Goal: Transaction & Acquisition: Purchase product/service

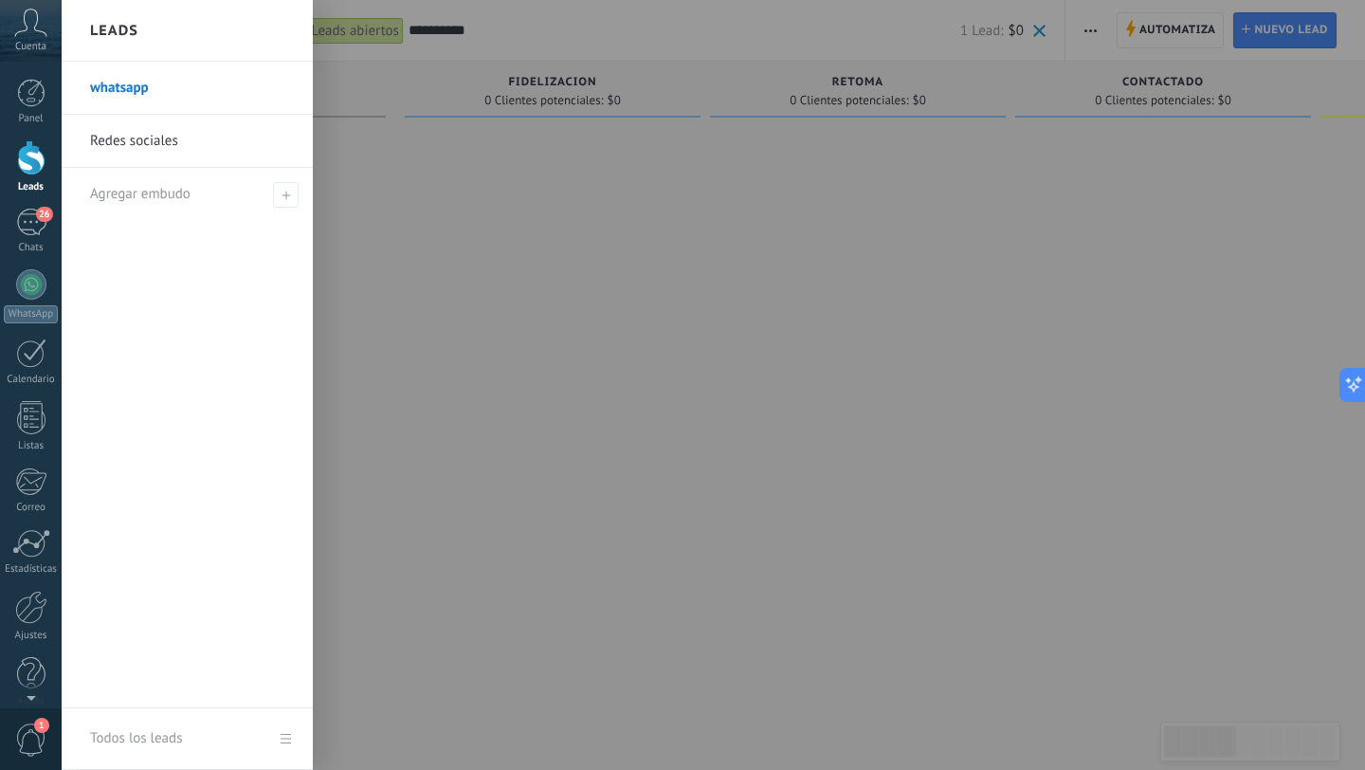
click at [29, 168] on div at bounding box center [31, 157] width 28 height 35
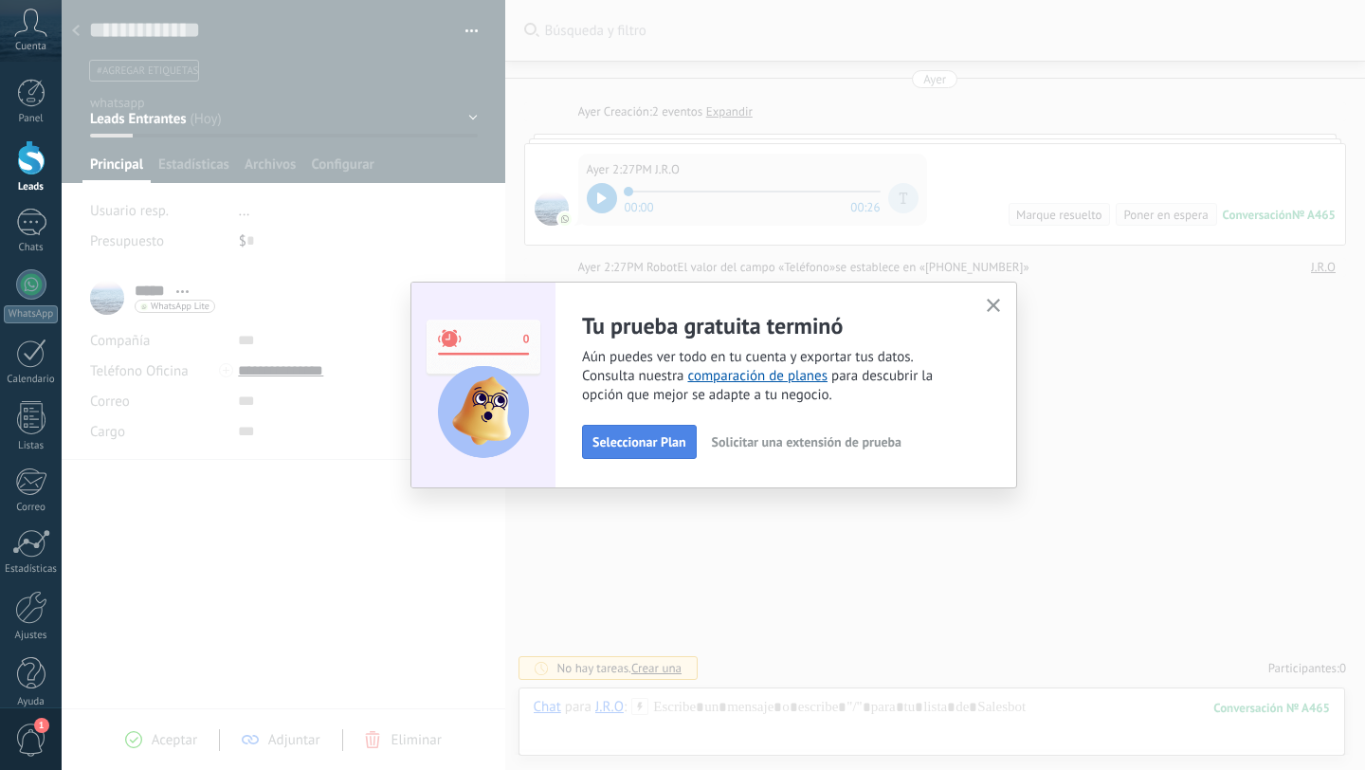
click at [639, 447] on span "Seleccionar Plan" at bounding box center [640, 441] width 94 height 13
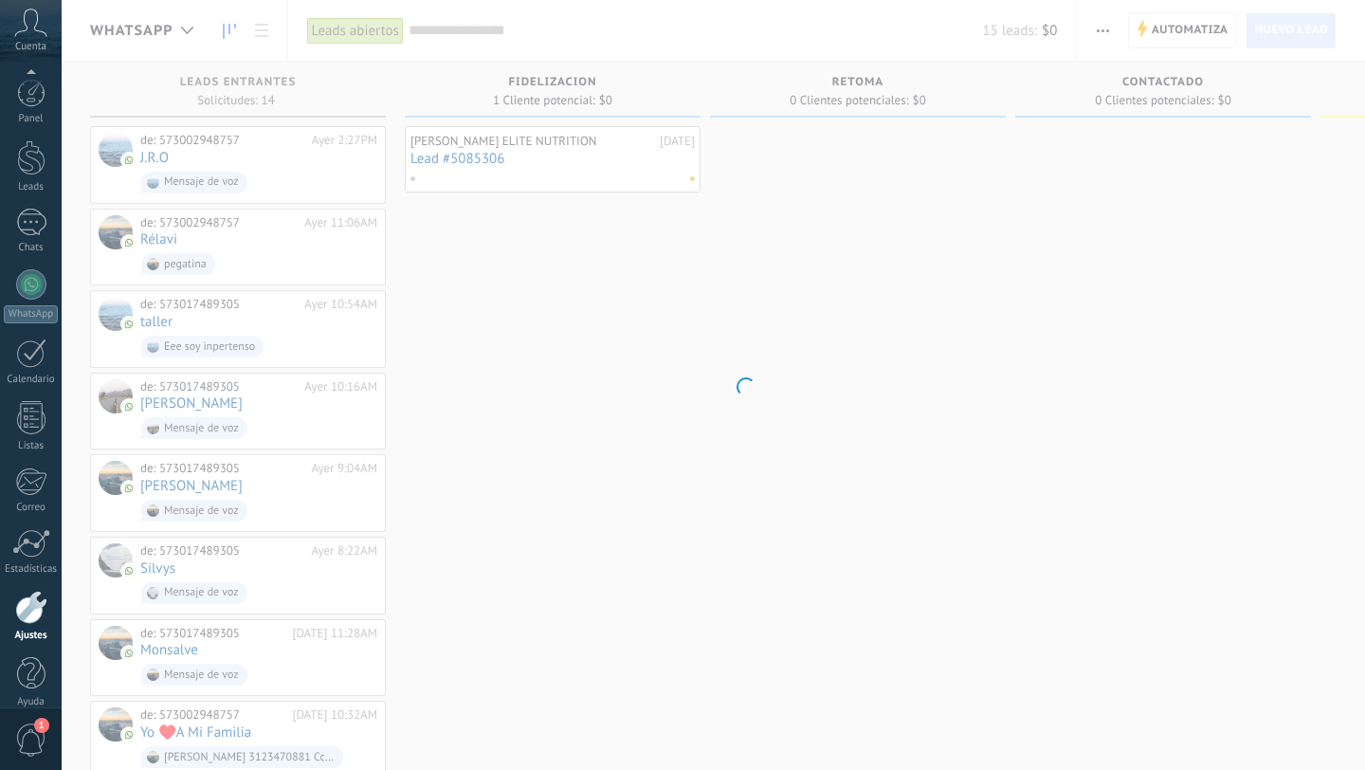
scroll to position [19, 0]
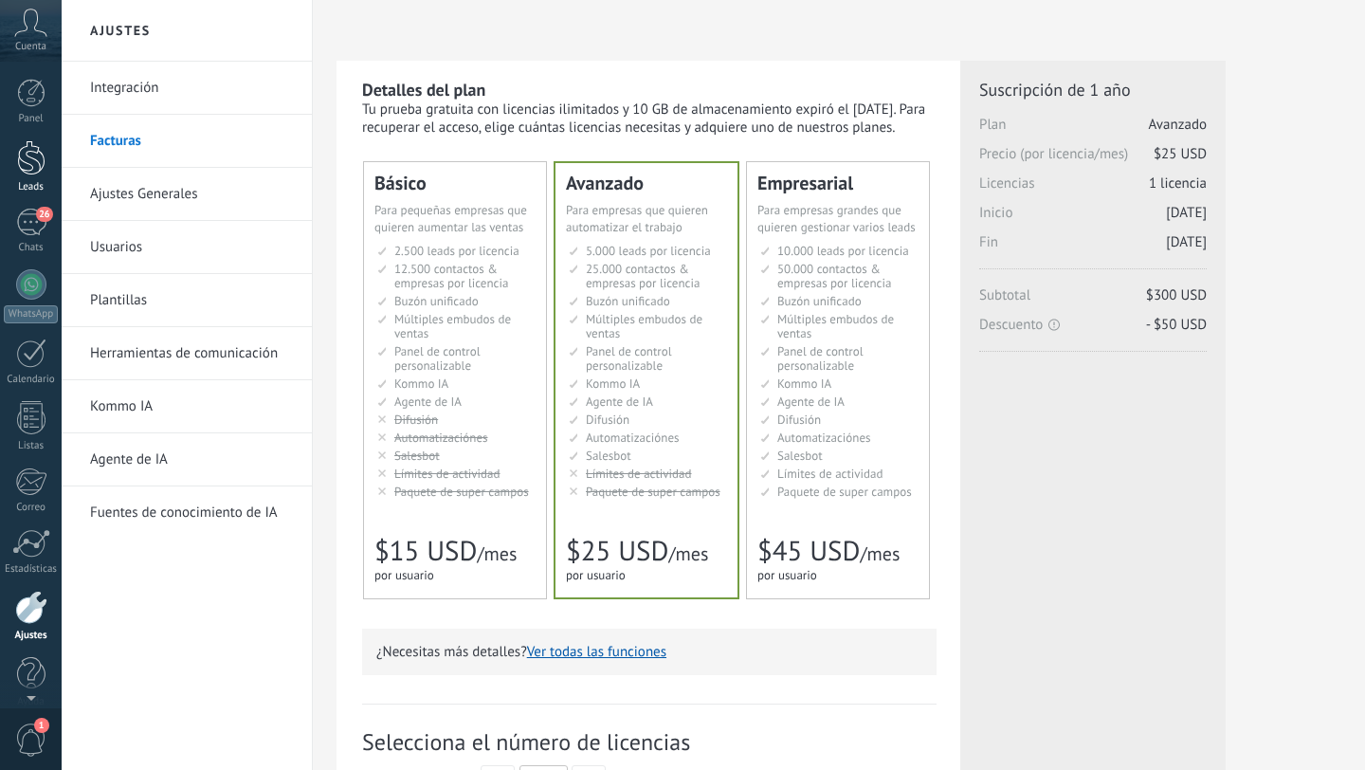
scroll to position [19, 0]
click at [31, 213] on div "26" at bounding box center [31, 203] width 30 height 27
